Goal: Information Seeking & Learning: Compare options

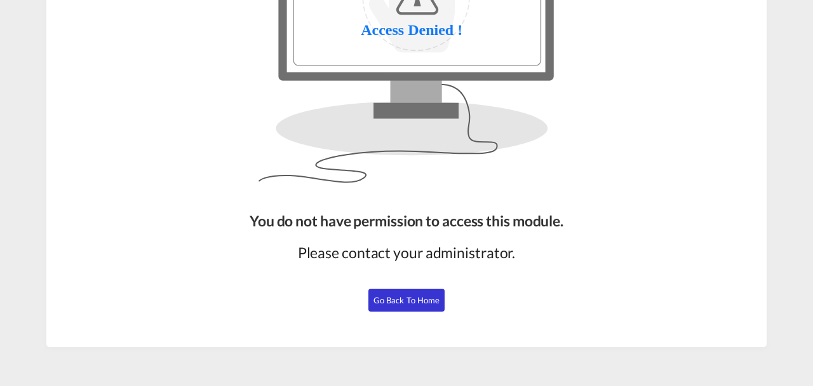
click at [398, 304] on button "Go Back to Home" at bounding box center [407, 299] width 76 height 23
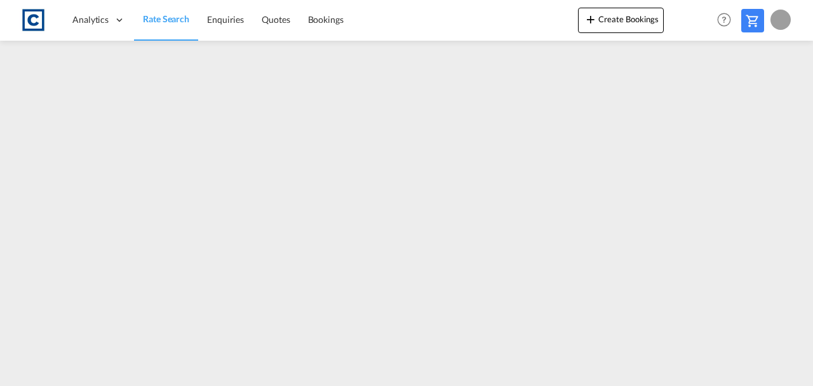
scroll to position [154, 0]
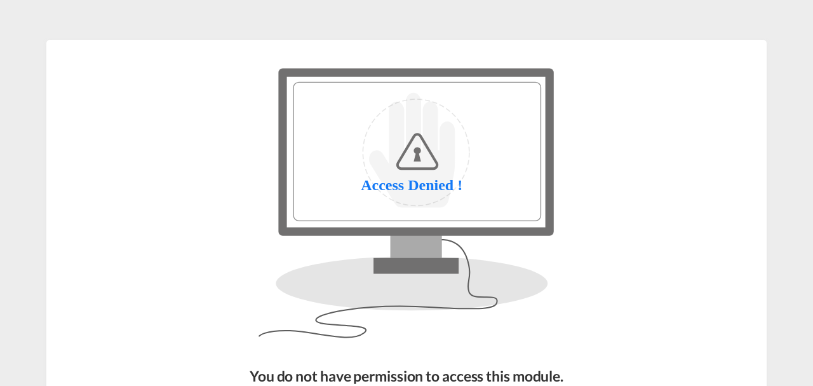
scroll to position [155, 0]
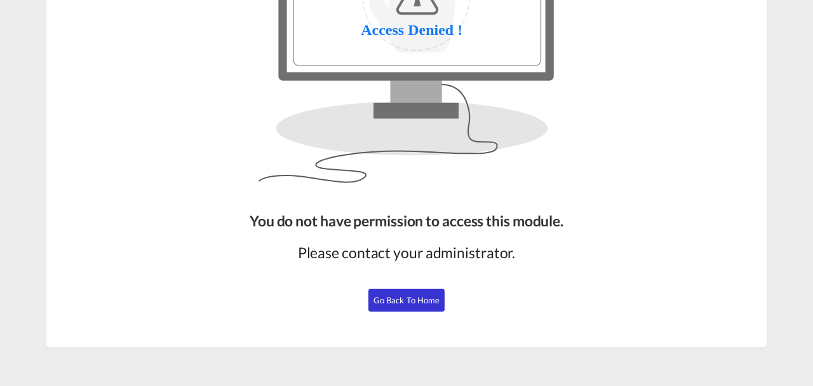
click at [391, 309] on button "Go Back to Home" at bounding box center [407, 299] width 76 height 23
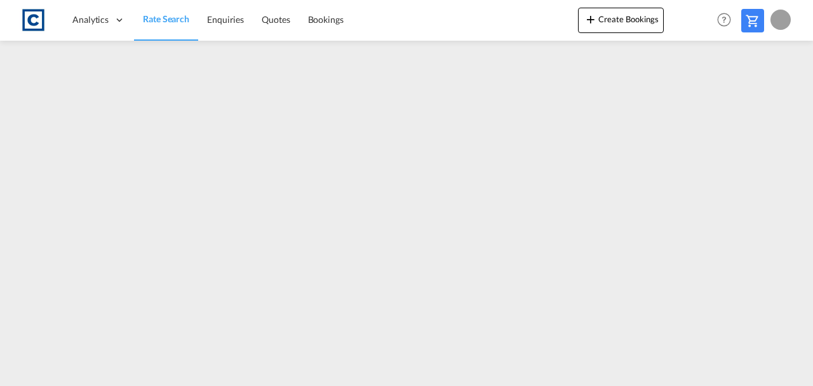
scroll to position [154, 0]
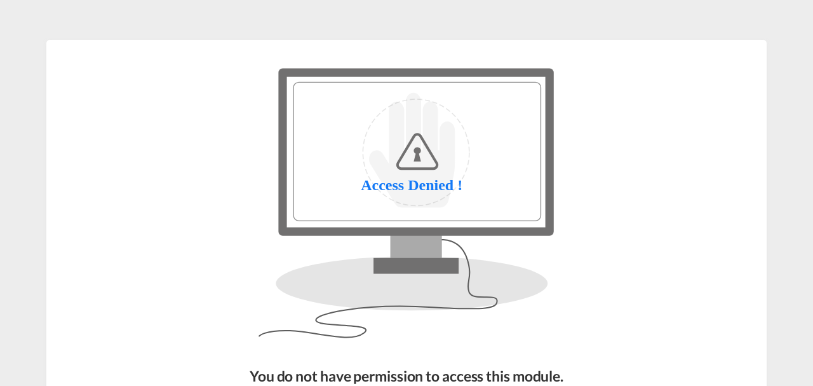
scroll to position [155, 0]
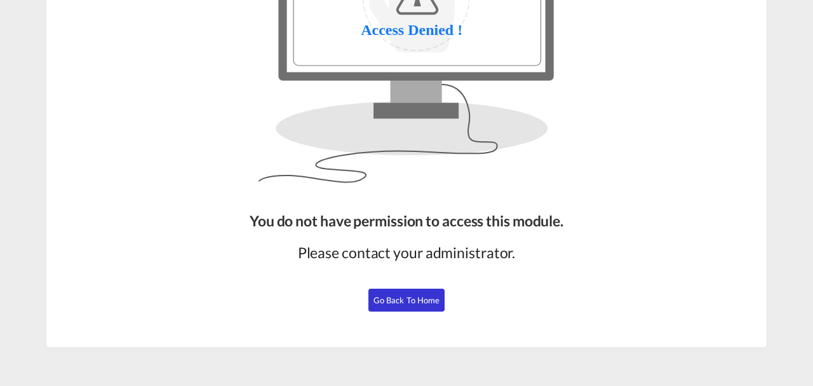
click at [389, 287] on div "You do not have permission to access this module. Please contact your administr…" at bounding box center [407, 273] width 324 height 137
click at [393, 301] on span "Go Back to Home" at bounding box center [407, 300] width 67 height 10
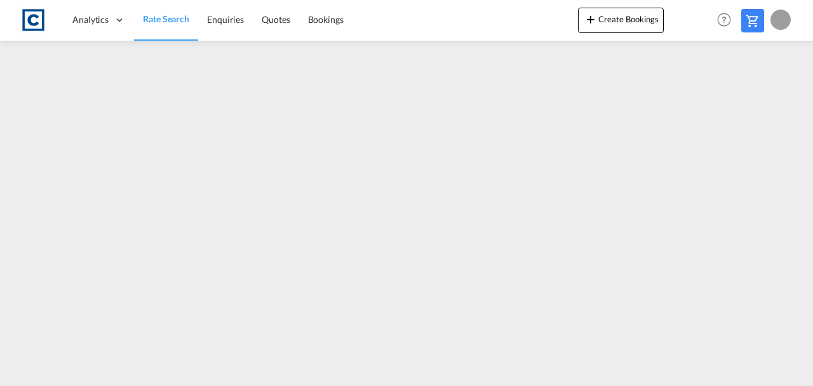
scroll to position [154, 0]
